Goal: Information Seeking & Learning: Learn about a topic

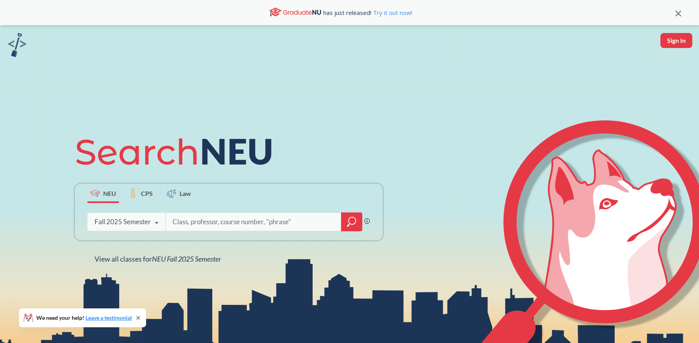
scroll to position [79, 0]
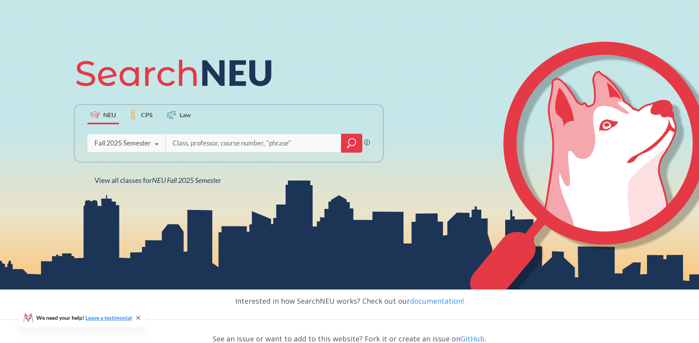
click at [218, 136] on input "search" at bounding box center [254, 143] width 164 height 17
type input "[PERSON_NAME]"
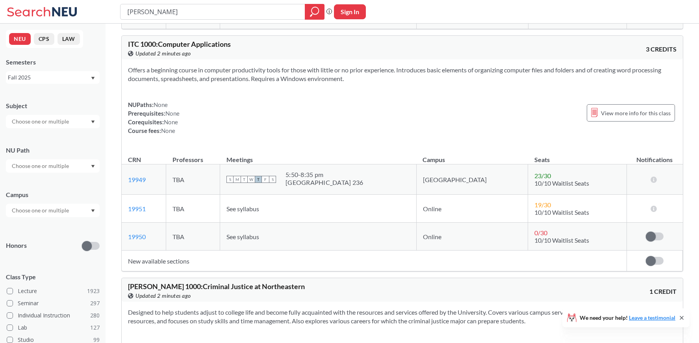
scroll to position [2953, 0]
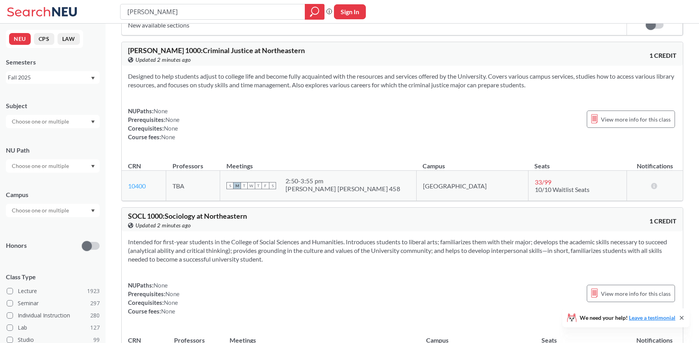
click at [141, 187] on link "10400" at bounding box center [137, 185] width 18 height 7
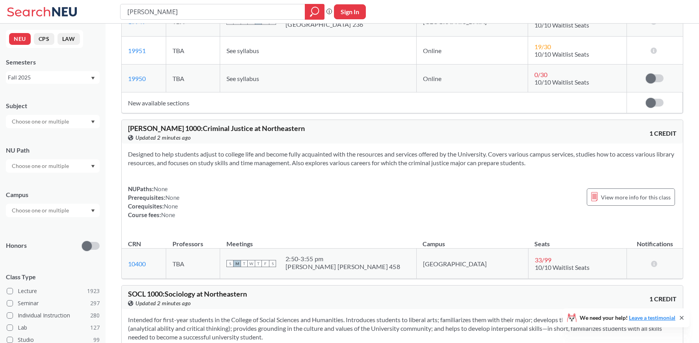
scroll to position [2874, 0]
click at [613, 195] on span "View more info for this class" at bounding box center [636, 198] width 70 height 10
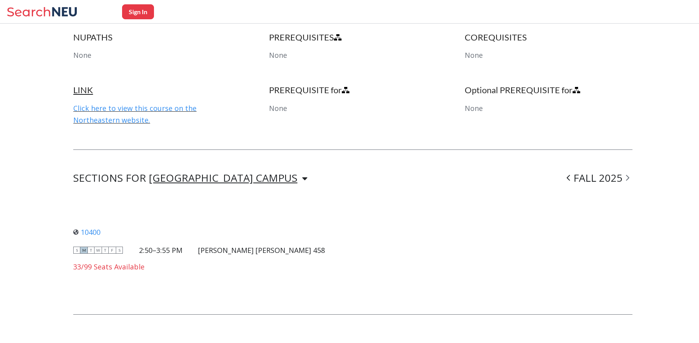
scroll to position [438, 0]
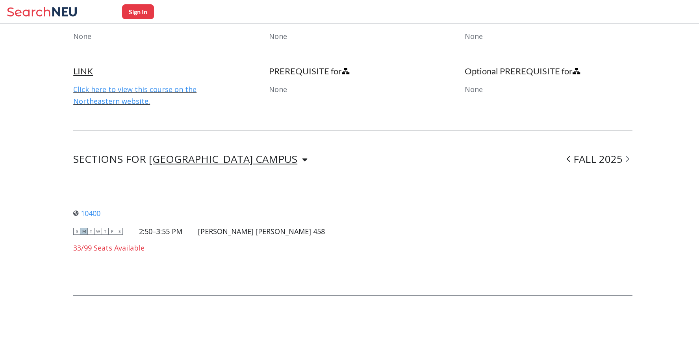
click at [228, 156] on div "[GEOGRAPHIC_DATA] CAMPUS" at bounding box center [223, 159] width 148 height 9
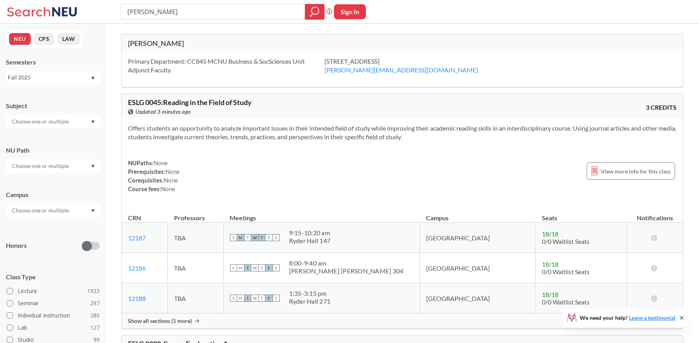
click at [212, 61] on div "Primary Department: CC845 MCNU Business & SocSciences Unit Adjunct Faculty" at bounding box center [226, 65] width 196 height 17
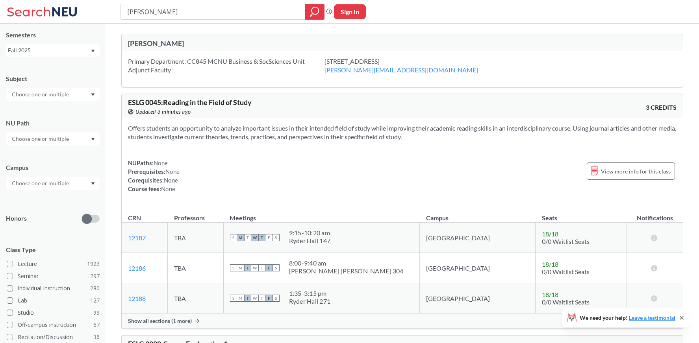
scroll to position [39, 0]
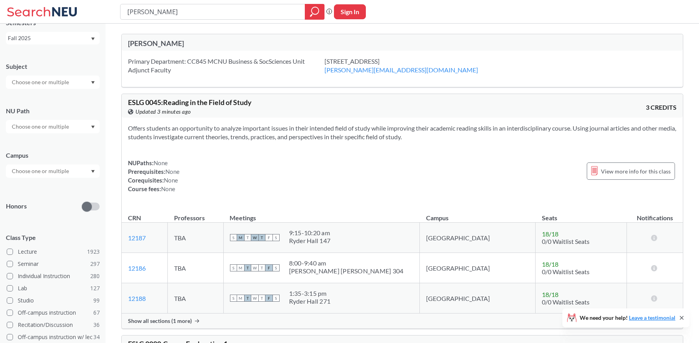
click at [87, 170] on div at bounding box center [53, 171] width 94 height 13
click at [39, 217] on span "[GEOGRAPHIC_DATA], [GEOGRAPHIC_DATA]" at bounding box center [54, 210] width 89 height 17
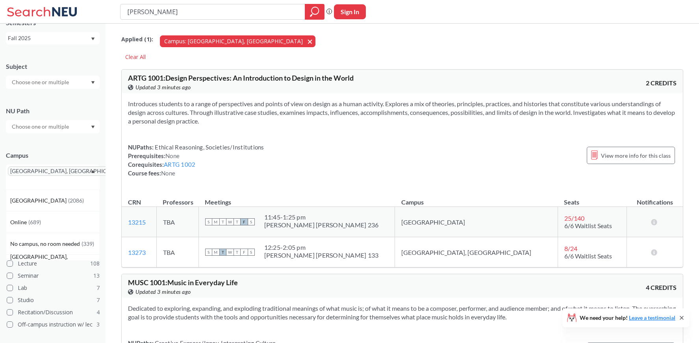
click at [229, 42] on button "Campus: [GEOGRAPHIC_DATA], [GEOGRAPHIC_DATA] [GEOGRAPHIC_DATA], [GEOGRAPHIC_DAT…" at bounding box center [238, 41] width 156 height 12
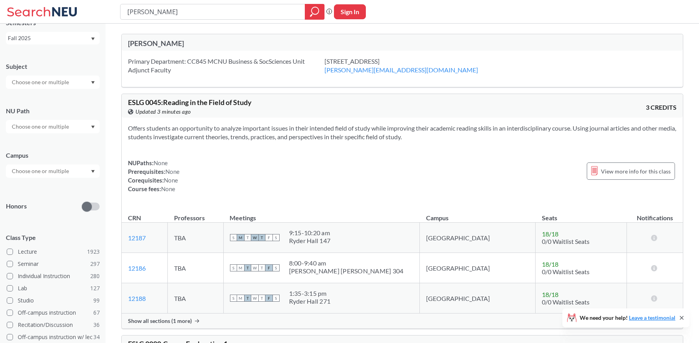
click at [170, 44] on div "[PERSON_NAME]" at bounding box center [265, 43] width 274 height 9
click at [166, 76] on div "Primary Department: CC845 MCNU Business & SocSciences Unit Adjunct Faculty [STR…" at bounding box center [402, 69] width 561 height 36
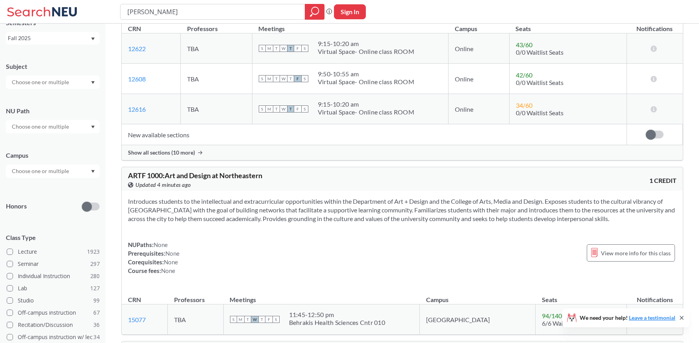
scroll to position [3465, 0]
